Goal: Find specific fact: Find specific fact

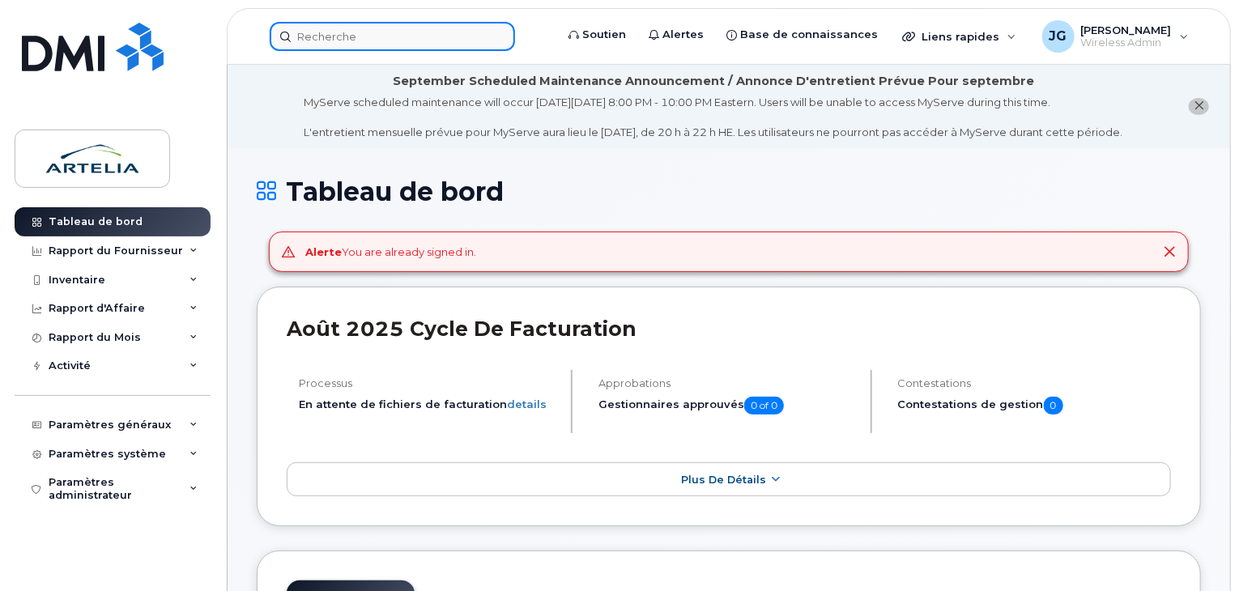
click at [388, 35] on input at bounding box center [392, 36] width 245 height 29
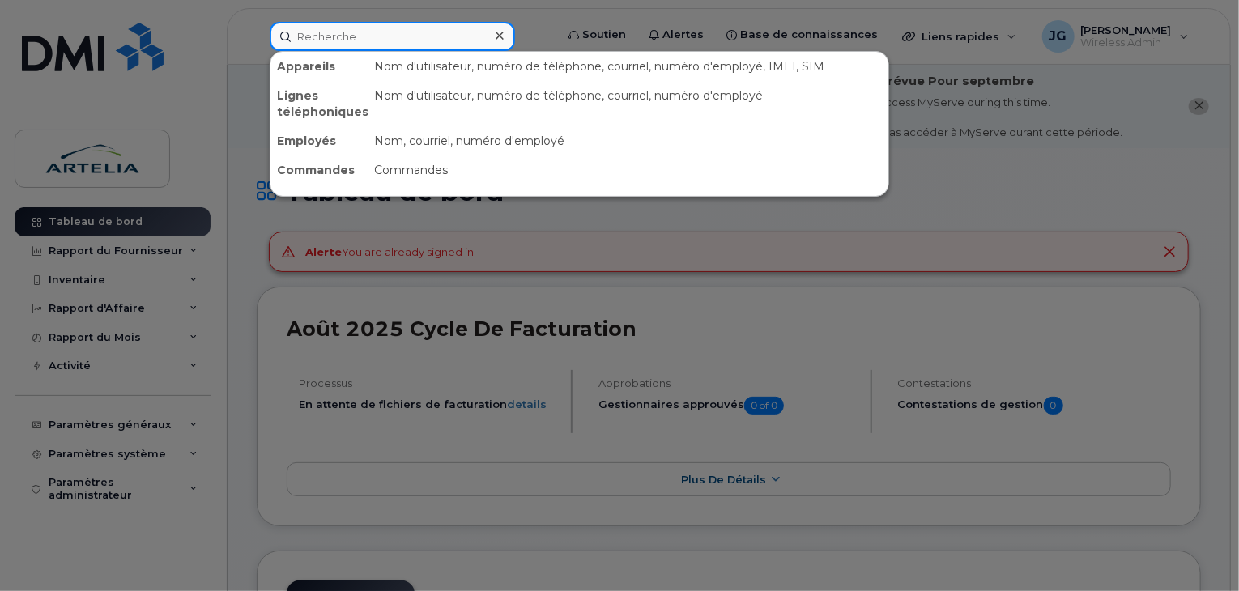
paste input "4507759106"
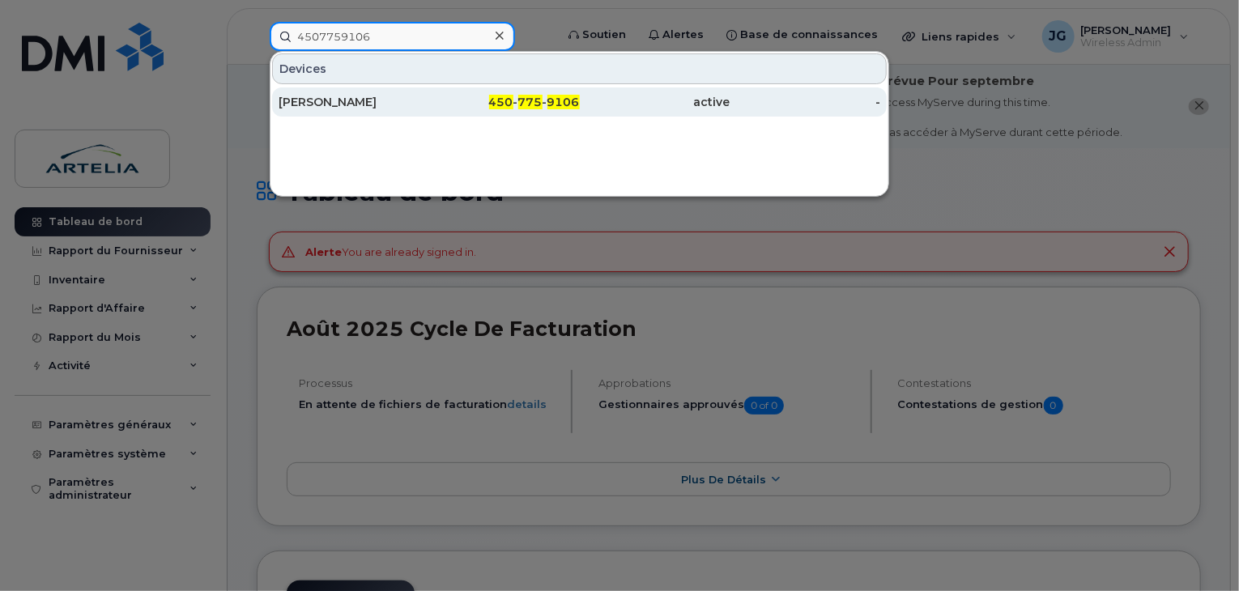
type input "4507759106"
click at [394, 104] on div "[PERSON_NAME]" at bounding box center [354, 102] width 151 height 16
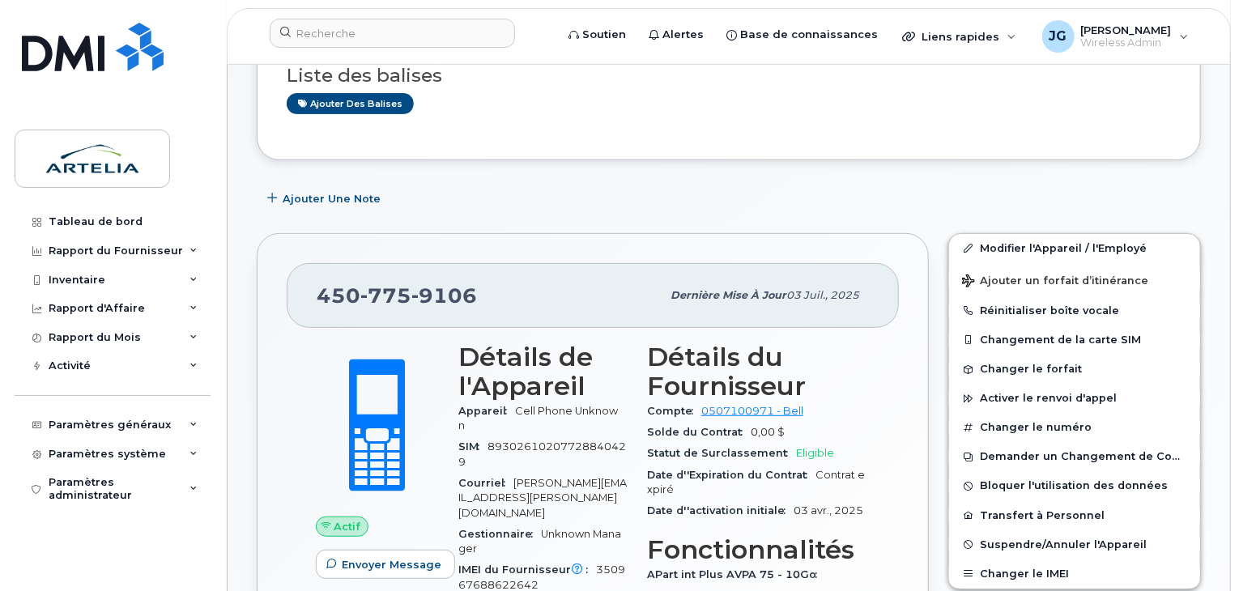
scroll to position [362, 0]
